Goal: Task Accomplishment & Management: Use online tool/utility

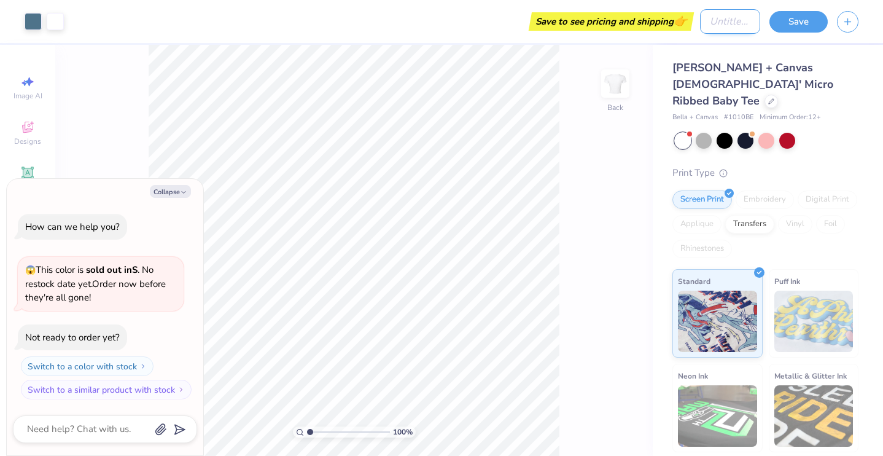
click at [744, 25] on input "Design Title" at bounding box center [730, 21] width 60 height 25
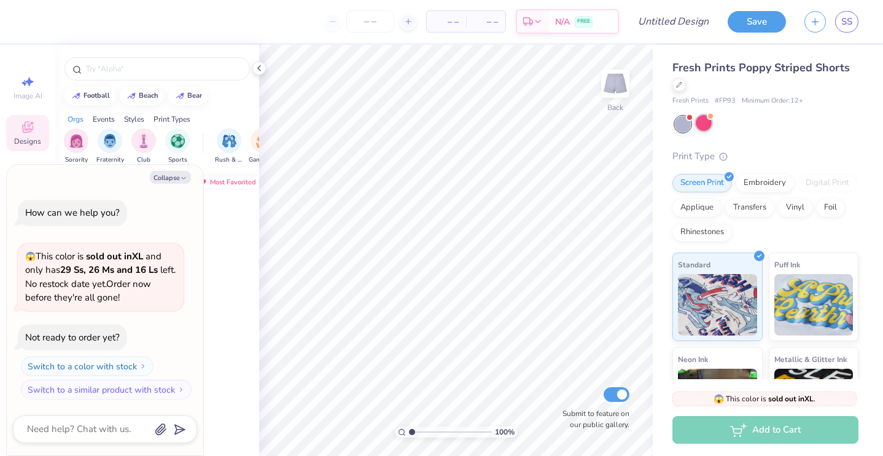
click at [706, 122] on div at bounding box center [704, 123] width 16 height 16
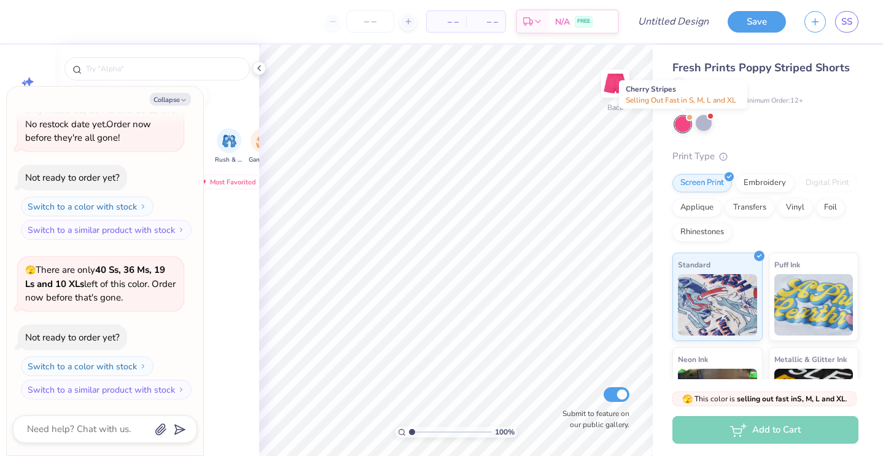
click at [679, 123] on div at bounding box center [683, 124] width 16 height 16
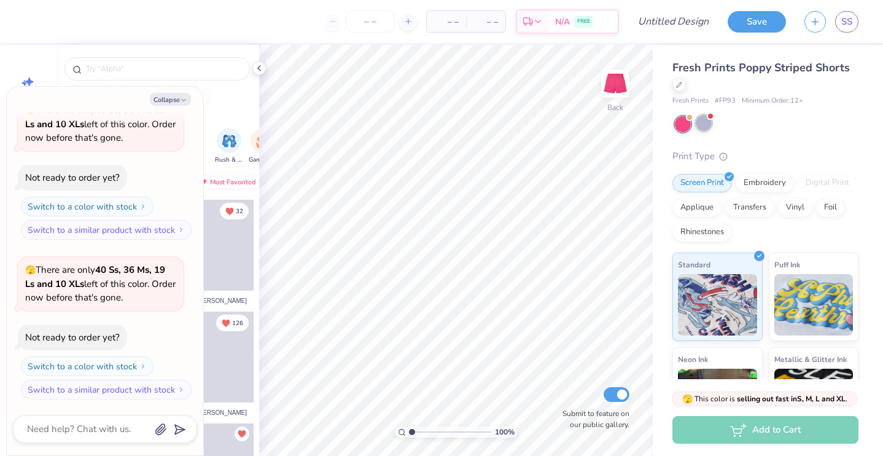
click at [704, 126] on div at bounding box center [704, 123] width 16 height 16
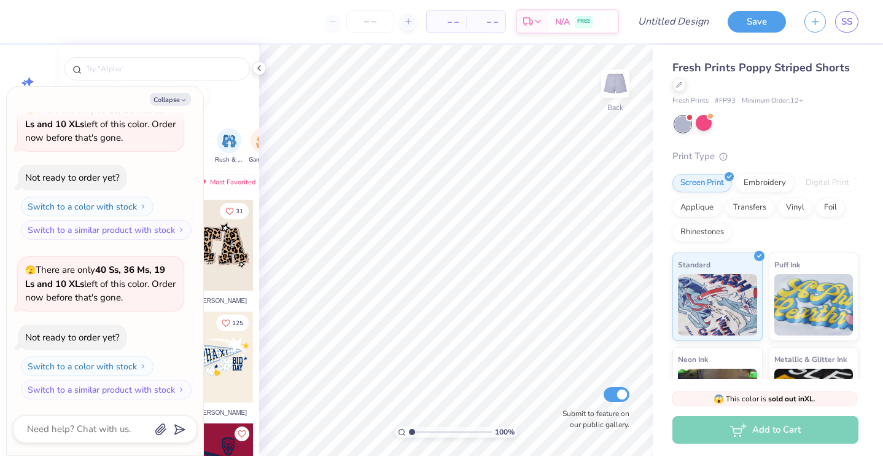
scroll to position [415, 0]
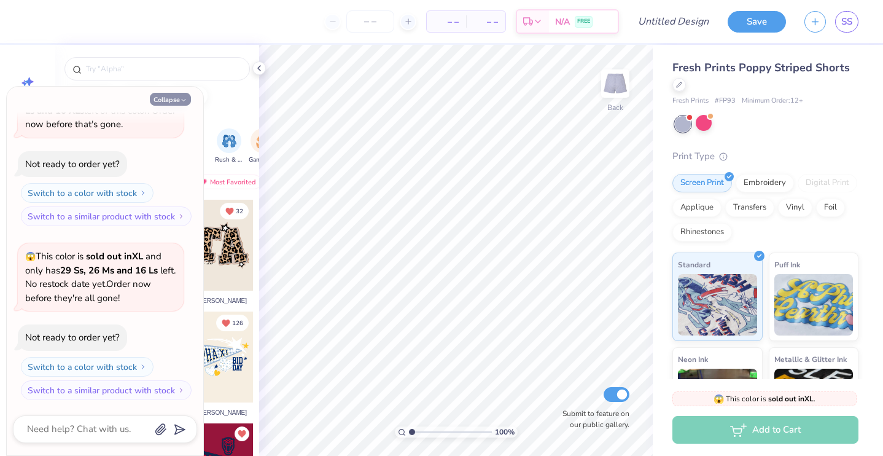
click at [170, 103] on button "Collapse" at bounding box center [170, 99] width 41 height 13
type textarea "x"
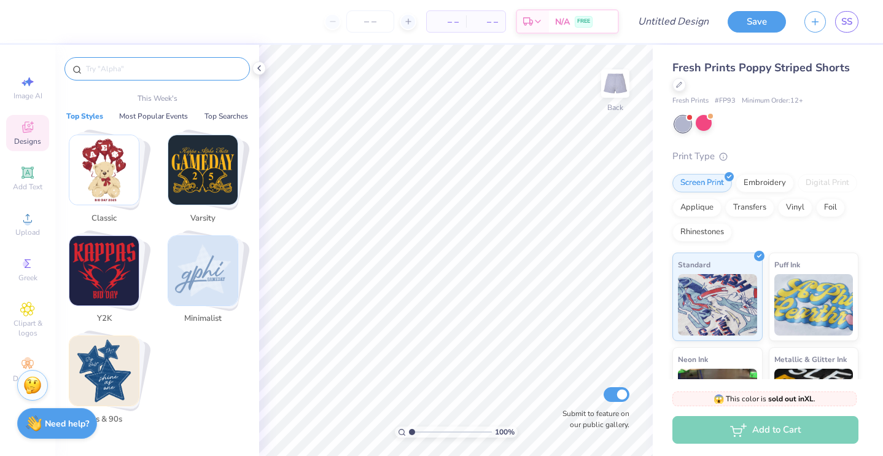
click at [185, 70] on input "text" at bounding box center [163, 69] width 157 height 12
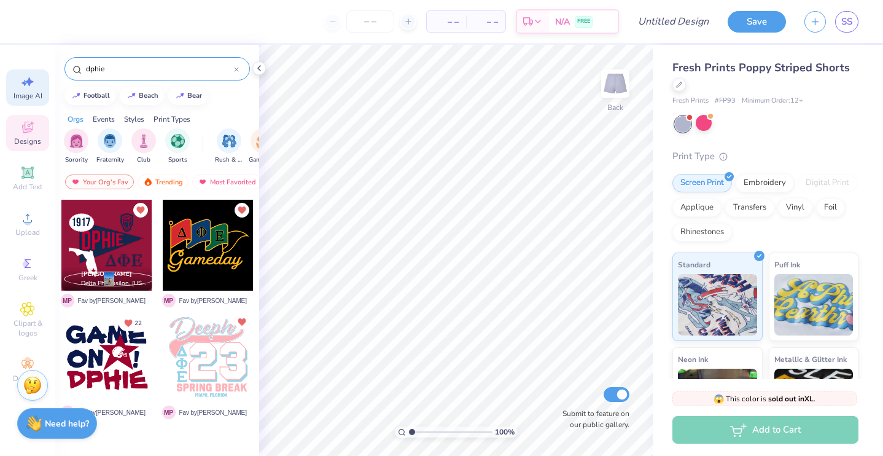
type input "dphie"
click at [29, 87] on icon at bounding box center [27, 81] width 15 height 15
select select "4"
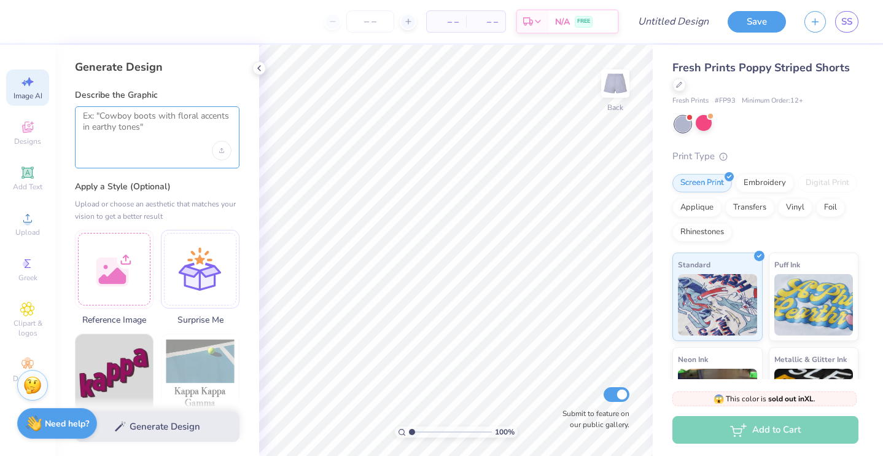
click at [127, 116] on textarea at bounding box center [157, 126] width 149 height 31
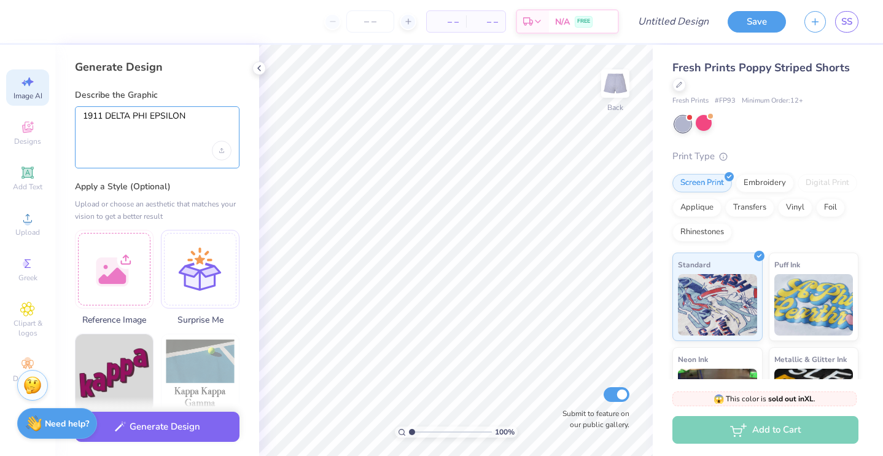
click at [104, 119] on textarea "1911 DELTA PHI EPSILON" at bounding box center [157, 126] width 149 height 31
click at [177, 129] on textarea "1911 DELTA PHI EPSILON" at bounding box center [157, 126] width 149 height 31
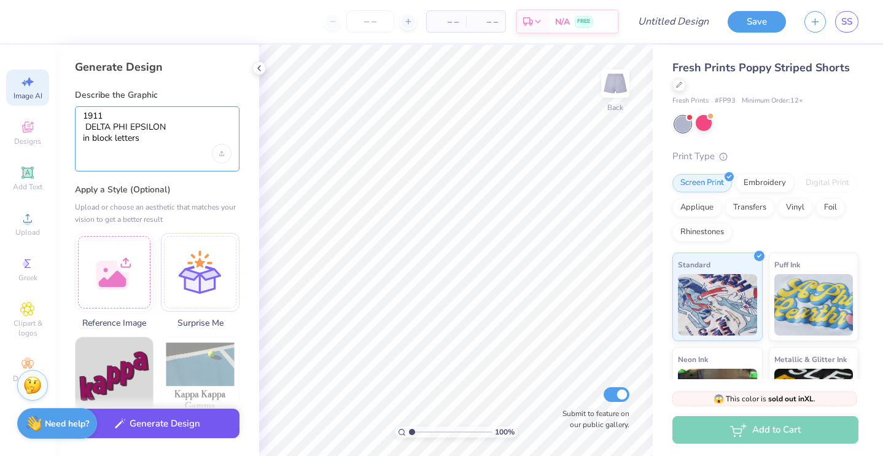
type textarea "1911 DELTA PHI EPSILON in block letters"
click at [159, 418] on button "Generate Design" at bounding box center [157, 423] width 165 height 30
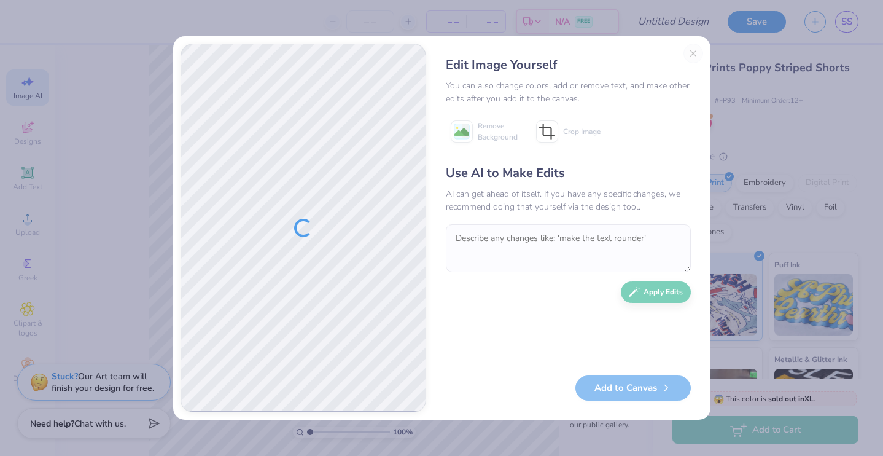
click at [693, 57] on div "Edit Image Yourself You can also change colors, add or remove text, and make ot…" at bounding box center [569, 228] width 270 height 369
click at [693, 49] on div "Edit Image Yourself You can also change colors, add or remove text, and make ot…" at bounding box center [569, 228] width 270 height 369
click at [690, 49] on div "Edit Image Yourself You can also change colors, add or remove text, and make ot…" at bounding box center [569, 228] width 270 height 369
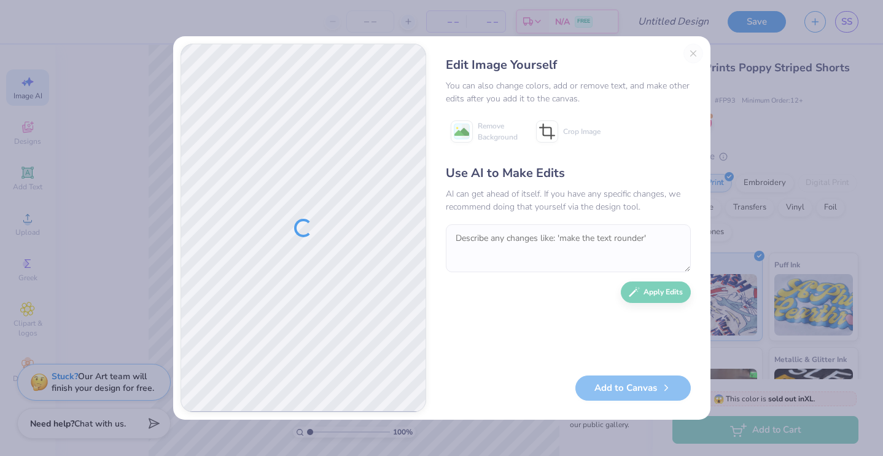
click at [694, 59] on div "Edit Image Yourself You can also change colors, add or remove text, and make ot…" at bounding box center [569, 228] width 270 height 369
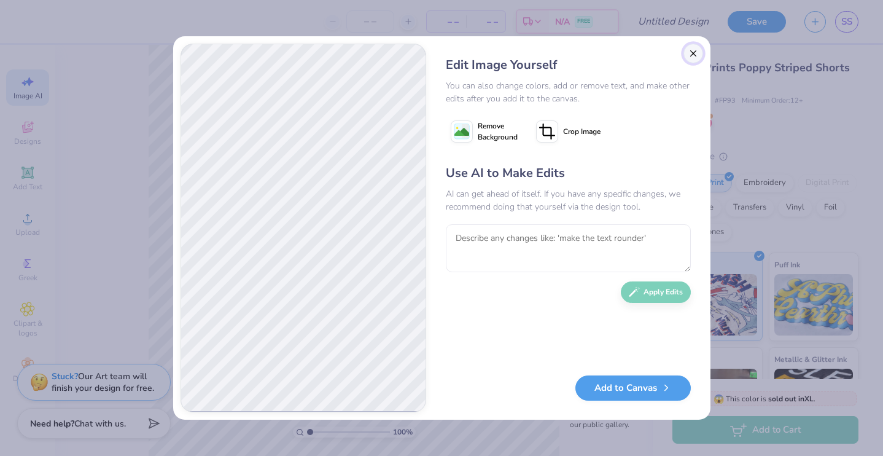
click at [695, 57] on button "Close" at bounding box center [694, 54] width 20 height 20
